Goal: Navigation & Orientation: Find specific page/section

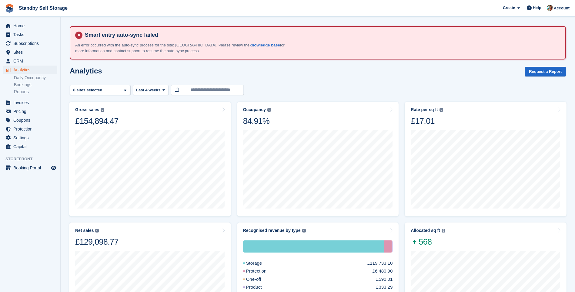
scroll to position [30, 0]
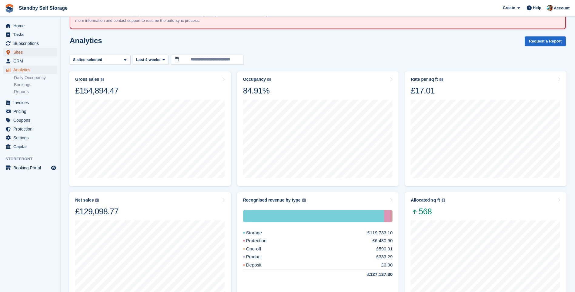
click at [17, 50] on span "Sites" at bounding box center [31, 52] width 36 height 8
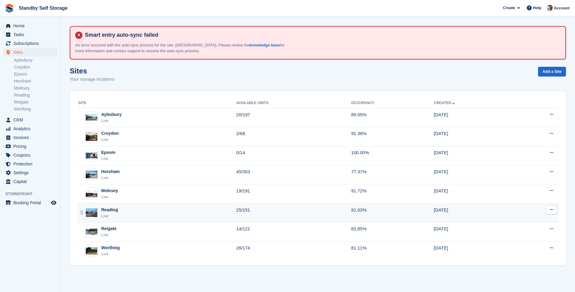
drag, startPoint x: 103, startPoint y: 242, endPoint x: 132, endPoint y: 218, distance: 37.5
drag, startPoint x: 132, startPoint y: 218, endPoint x: 112, endPoint y: 211, distance: 21.7
click at [112, 211] on div "Reading" at bounding box center [109, 209] width 17 height 6
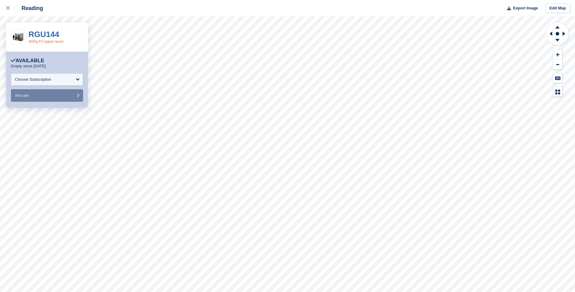
click at [52, 41] on link "40Sq.Ft Upper level" at bounding box center [45, 41] width 35 height 5
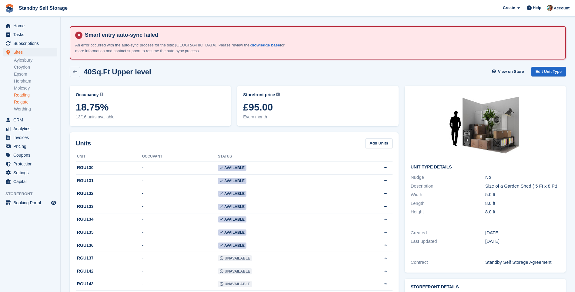
click at [17, 103] on link "Reigate" at bounding box center [35, 102] width 43 height 6
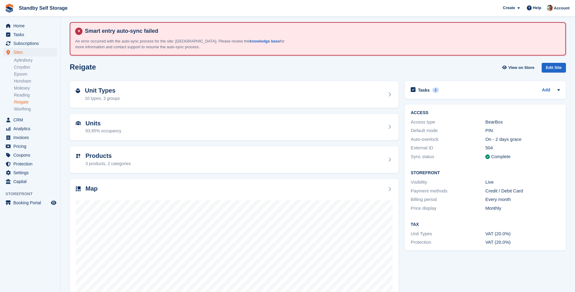
scroll to position [40, 0]
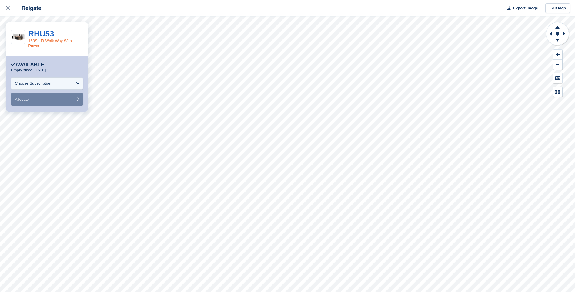
click at [59, 42] on link "160Sq.Ft Walk Way With Power" at bounding box center [50, 43] width 44 height 9
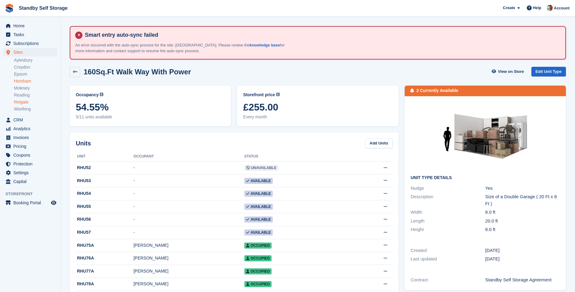
click at [22, 83] on link "Horsham" at bounding box center [35, 81] width 43 height 6
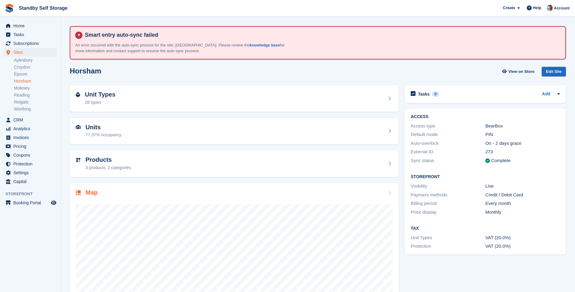
click at [93, 195] on h2 "Map" at bounding box center [91, 192] width 12 height 7
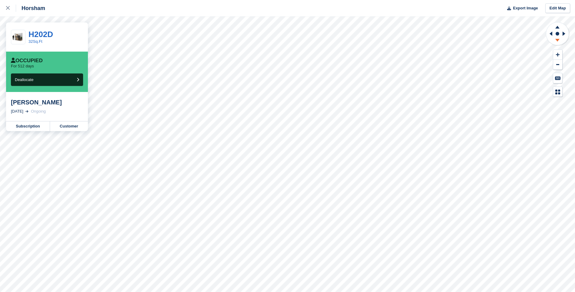
click at [556, 39] on icon at bounding box center [558, 41] width 16 height 8
